Goal: Information Seeking & Learning: Compare options

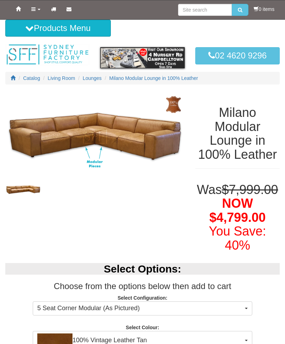
click at [98, 79] on span "Lounges" at bounding box center [92, 78] width 19 height 6
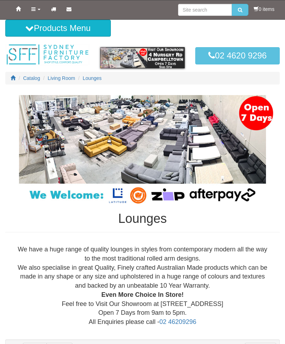
click at [86, 35] on button "Products Menu" at bounding box center [58, 28] width 106 height 17
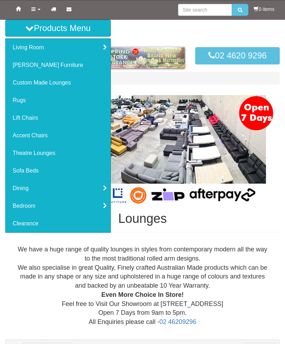
click at [34, 47] on link "Living Room" at bounding box center [58, 48] width 105 height 18
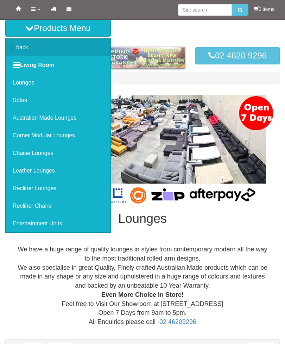
click at [28, 87] on link "Lounges" at bounding box center [58, 83] width 105 height 18
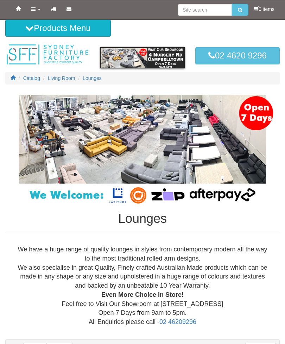
click at [127, 313] on div "We have a huge range of quality lounges in styles from contemporary modern all …" at bounding box center [142, 285] width 263 height 81
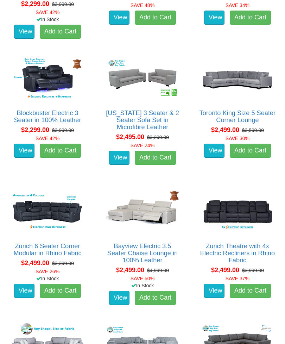
scroll to position [1248, 0]
click at [60, 227] on img at bounding box center [47, 212] width 77 height 48
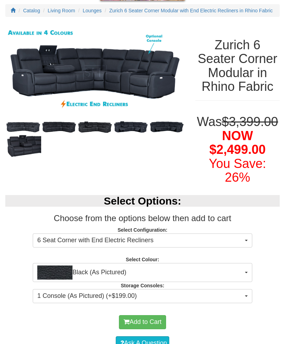
scroll to position [72, 0]
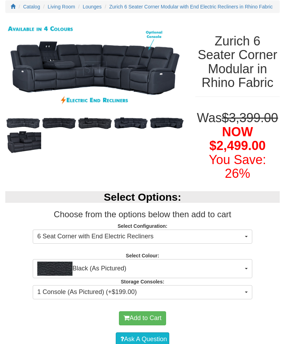
click at [249, 278] on button "Black (As Pictured)" at bounding box center [143, 268] width 220 height 19
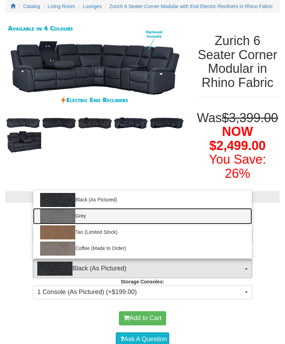
click at [62, 223] on img at bounding box center [57, 216] width 35 height 14
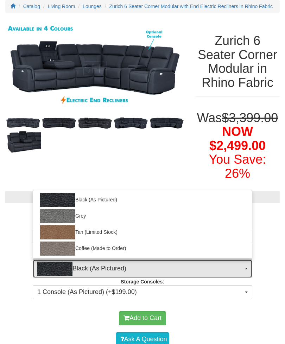
select select "1187"
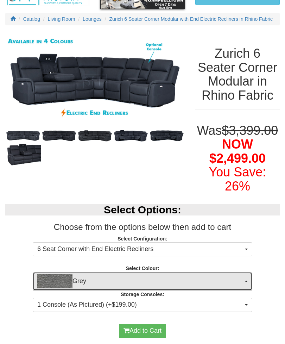
scroll to position [0, 0]
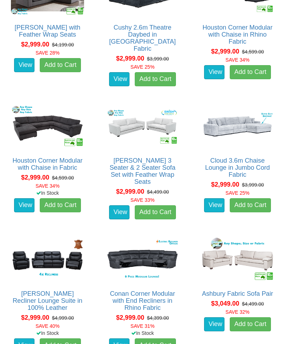
scroll to position [2265, 0]
click at [156, 262] on img at bounding box center [142, 260] width 77 height 48
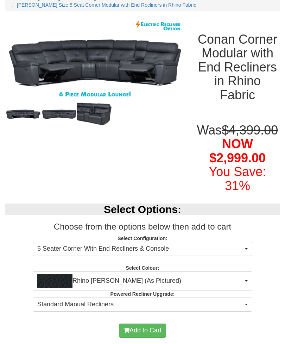
scroll to position [80, 0]
click at [247, 291] on button "Rhino Jett (As Pictured)" at bounding box center [143, 281] width 220 height 19
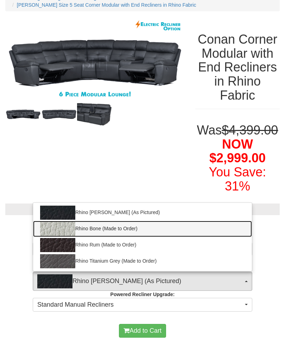
click at [121, 237] on link "Rhino Bone (Made to Order)" at bounding box center [142, 229] width 219 height 16
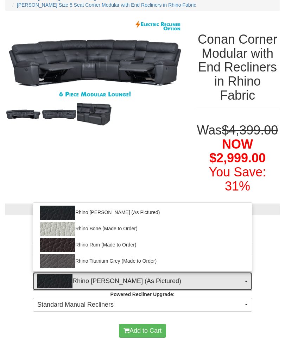
select select "2031"
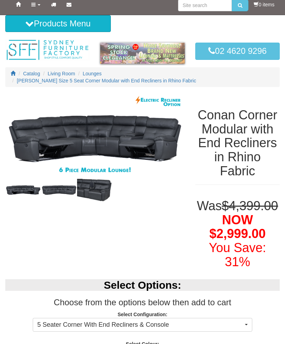
scroll to position [4, 0]
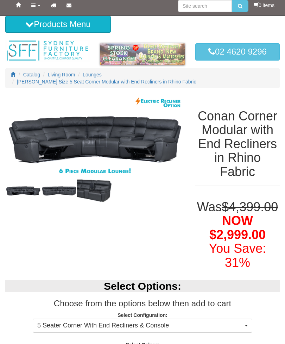
click at [143, 141] on img at bounding box center [95, 140] width 180 height 90
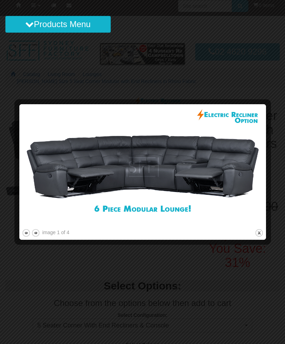
click at [261, 232] on button "close" at bounding box center [259, 233] width 9 height 9
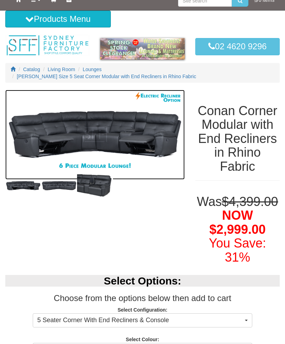
scroll to position [9, 0]
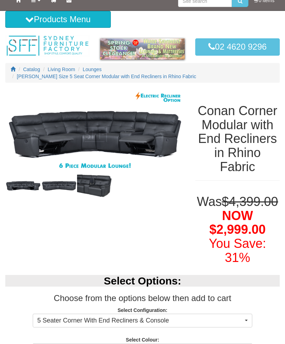
click at [56, 187] on img at bounding box center [59, 186] width 36 height 12
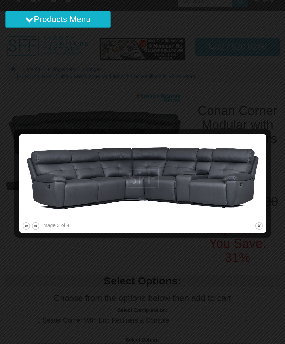
click at [261, 229] on button "close" at bounding box center [259, 226] width 9 height 9
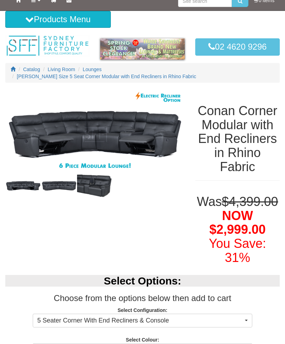
click at [25, 187] on img at bounding box center [23, 186] width 36 height 12
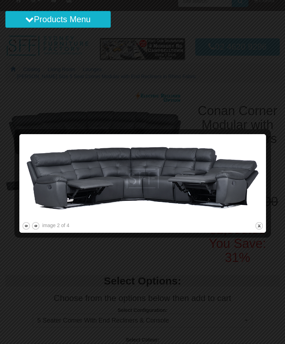
click at [262, 220] on img at bounding box center [143, 179] width 242 height 84
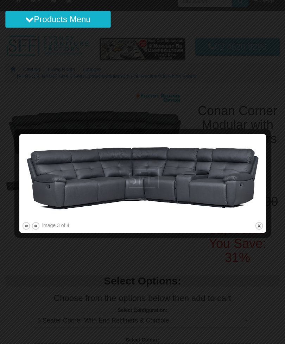
click at [256, 230] on button "close" at bounding box center [259, 226] width 9 height 9
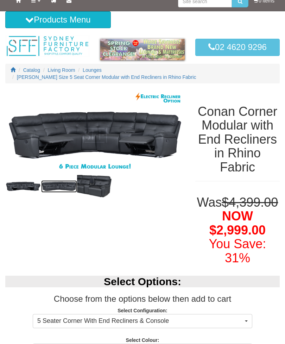
scroll to position [0, 0]
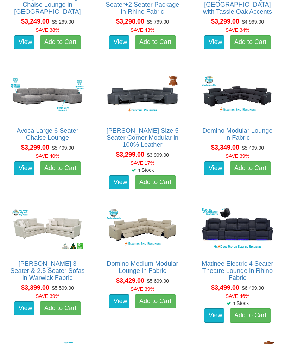
scroll to position [2828, 0]
click at [142, 266] on link "Domino Medium Modular Lounge in Fabric" at bounding box center [142, 267] width 71 height 14
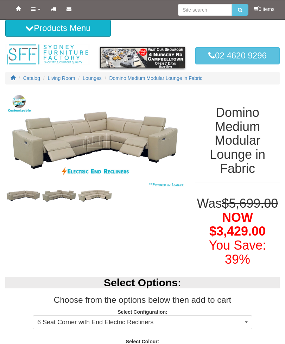
click at [94, 193] on img at bounding box center [95, 196] width 36 height 14
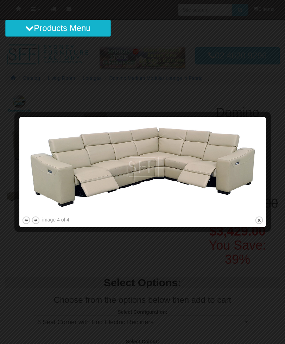
click at [255, 218] on button "close" at bounding box center [259, 220] width 9 height 9
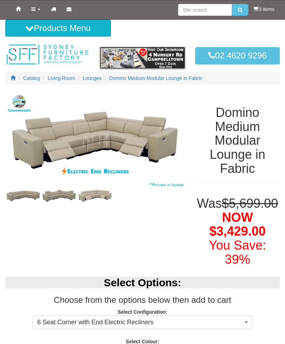
click at [67, 192] on img at bounding box center [59, 196] width 36 height 14
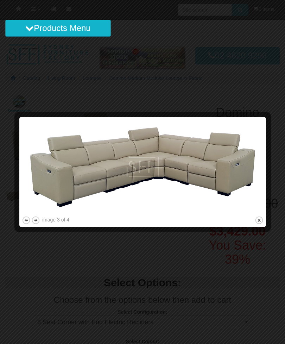
click at [255, 221] on button "close" at bounding box center [259, 220] width 9 height 9
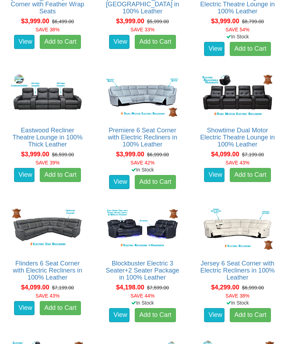
scroll to position [3893, 0]
click at [58, 237] on img at bounding box center [47, 230] width 77 height 48
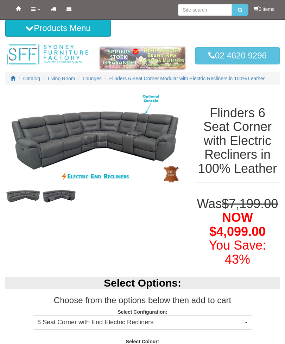
click at [62, 200] on img at bounding box center [59, 196] width 36 height 15
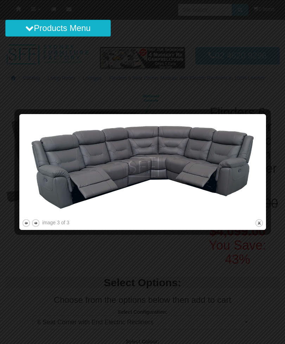
click at [260, 227] on button "close" at bounding box center [259, 223] width 9 height 9
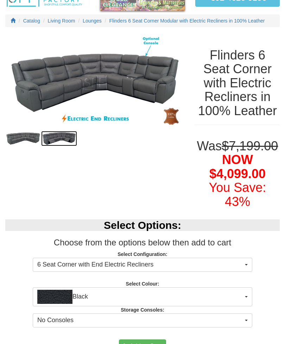
scroll to position [64, 0]
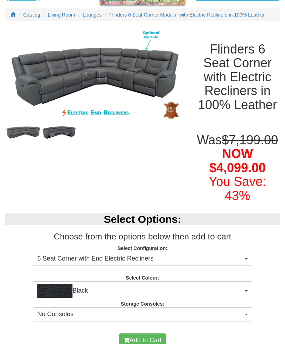
click at [240, 298] on span "Black" at bounding box center [140, 291] width 206 height 14
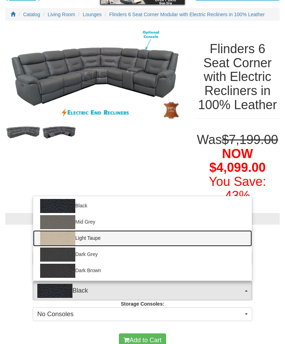
click at [67, 245] on img at bounding box center [57, 238] width 35 height 14
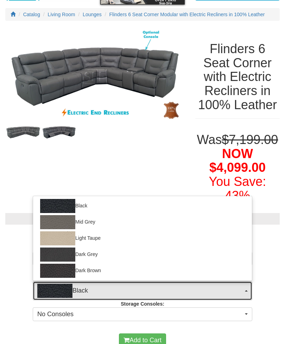
select select "1210"
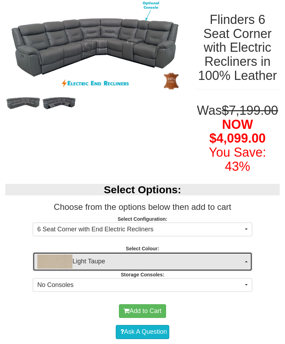
scroll to position [93, 0]
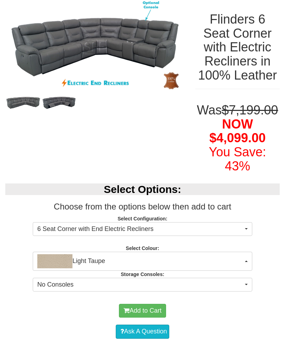
click at [244, 292] on button "No Consoles" at bounding box center [143, 285] width 220 height 14
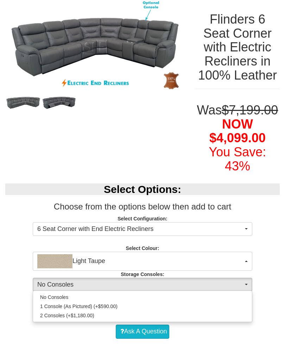
click at [274, 225] on div at bounding box center [142, 172] width 285 height 344
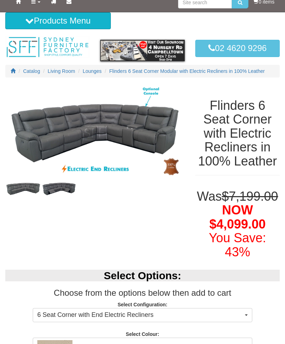
scroll to position [0, 0]
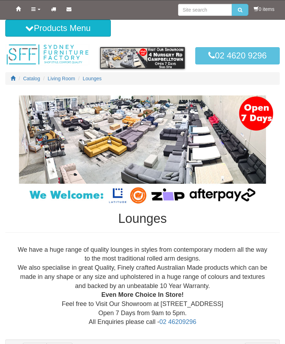
scroll to position [3916, 0]
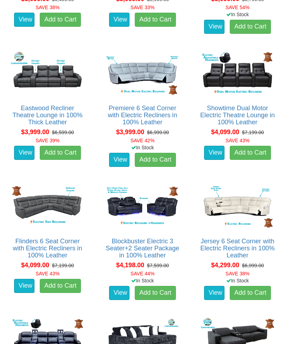
click at [237, 203] on img at bounding box center [237, 207] width 77 height 48
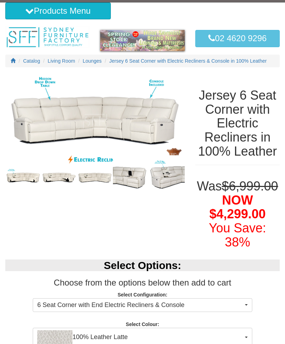
scroll to position [17, 0]
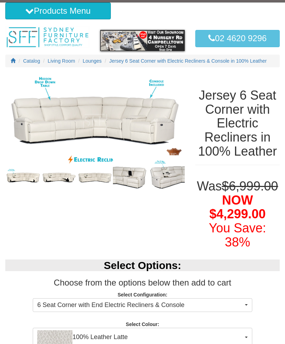
click at [55, 180] on img at bounding box center [59, 177] width 36 height 19
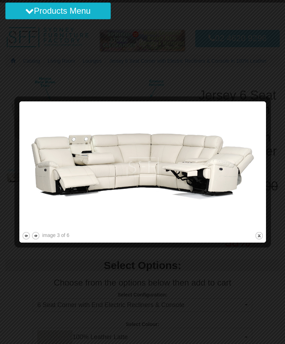
click at [23, 73] on div at bounding box center [142, 172] width 285 height 344
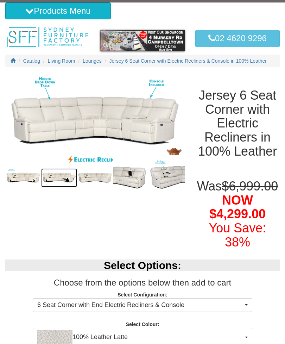
click at [101, 175] on img at bounding box center [95, 177] width 36 height 19
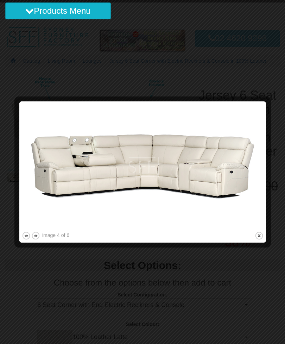
click at [34, 81] on div at bounding box center [142, 172] width 285 height 344
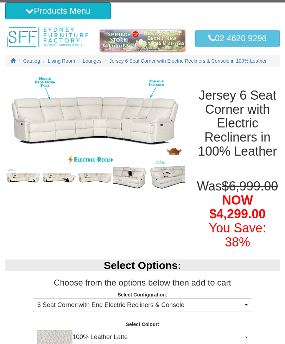
click at [127, 172] on img at bounding box center [131, 177] width 36 height 45
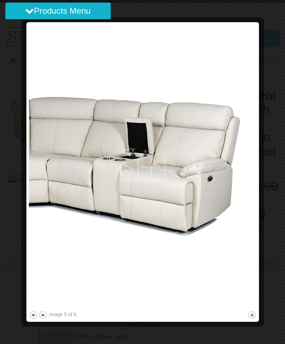
click at [88, 141] on img at bounding box center [143, 167] width 228 height 285
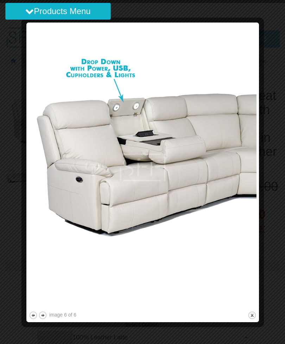
scroll to position [3, 0]
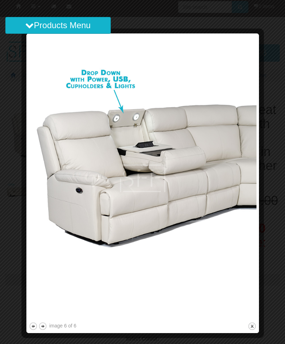
click at [253, 328] on button "close" at bounding box center [252, 326] width 9 height 9
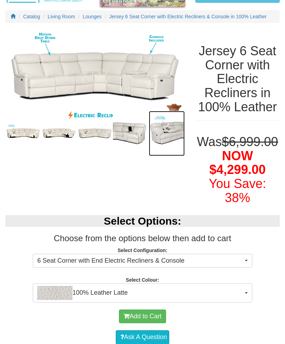
scroll to position [62, 0]
click at [244, 303] on button "100% Leather Latte" at bounding box center [143, 293] width 220 height 19
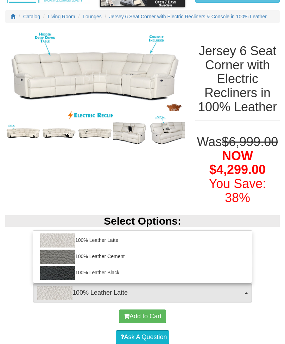
click at [245, 309] on div at bounding box center [142, 172] width 285 height 344
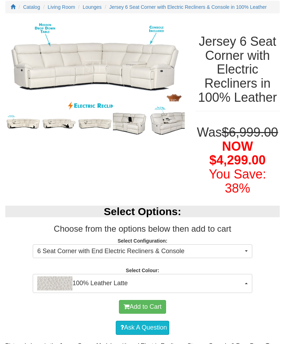
scroll to position [73, 0]
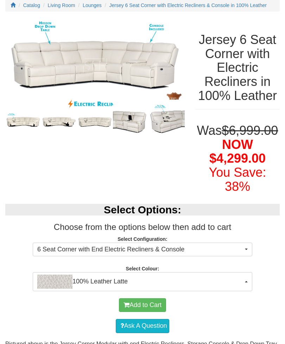
click at [234, 254] on span "6 Seat Corner with End Electric Recliners & Console" at bounding box center [140, 249] width 206 height 9
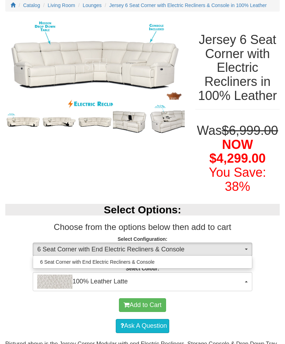
click at [274, 256] on div at bounding box center [142, 172] width 285 height 344
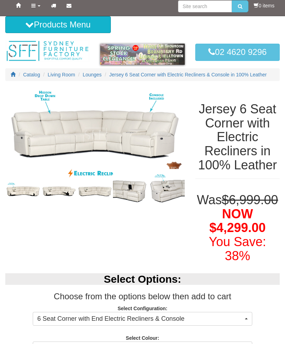
scroll to position [0, 0]
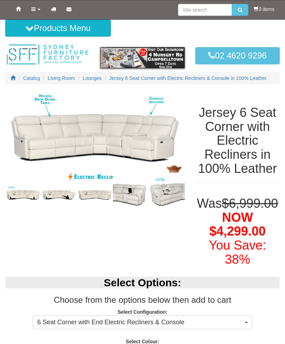
click at [171, 196] on img at bounding box center [167, 195] width 36 height 45
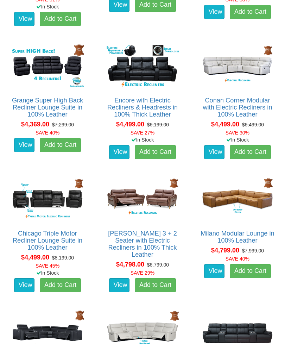
scroll to position [4321, 0]
